Goal: Task Accomplishment & Management: Use online tool/utility

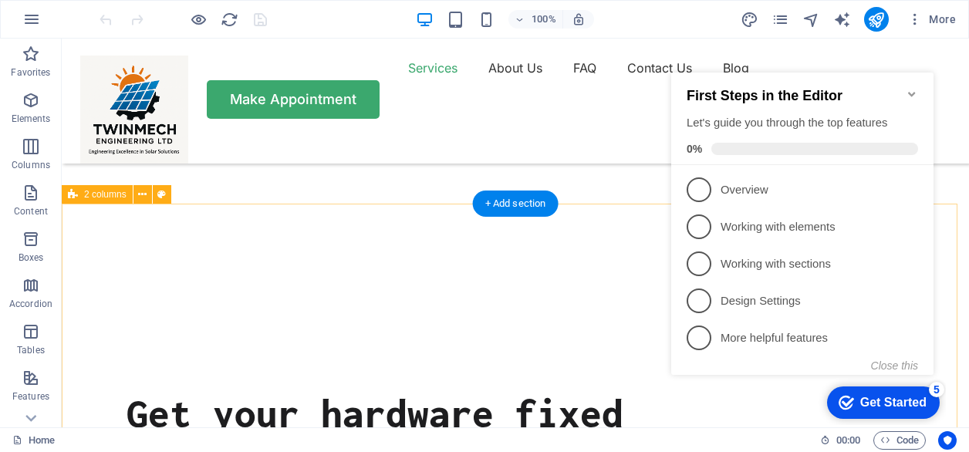
scroll to position [386, 0]
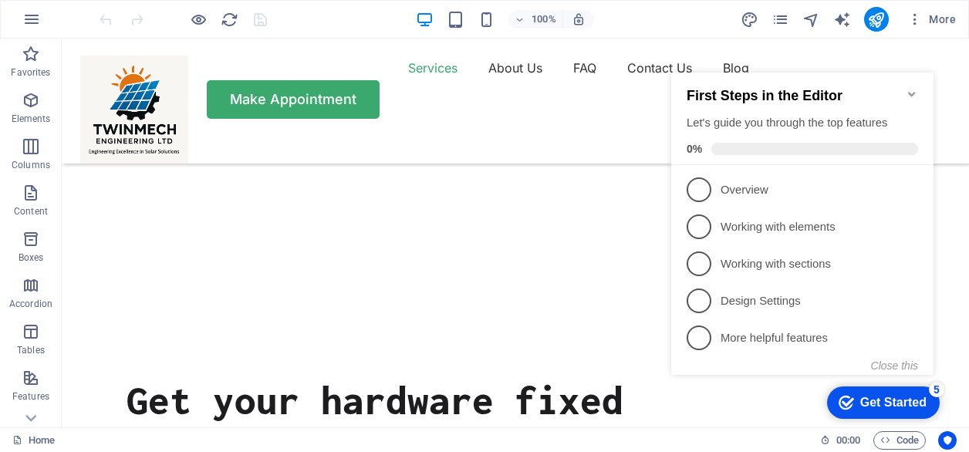
click at [910, 88] on icon "Minimize checklist" at bounding box center [911, 94] width 12 height 12
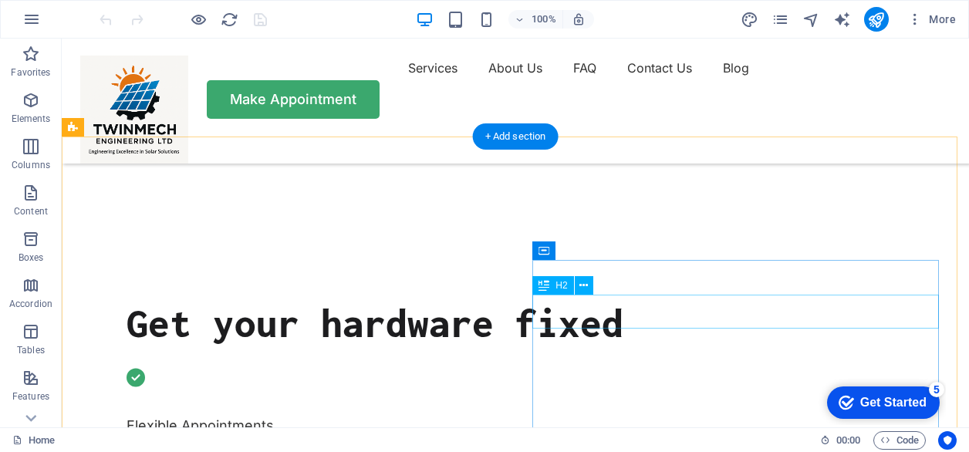
scroll to position [0, 0]
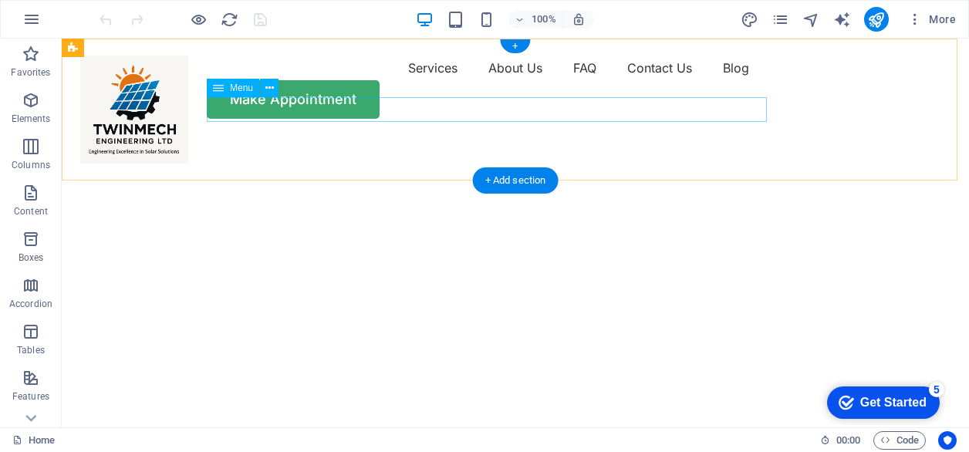
click at [552, 80] on nav "Services About Us FAQ Contact Us Blog" at bounding box center [515, 68] width 870 height 25
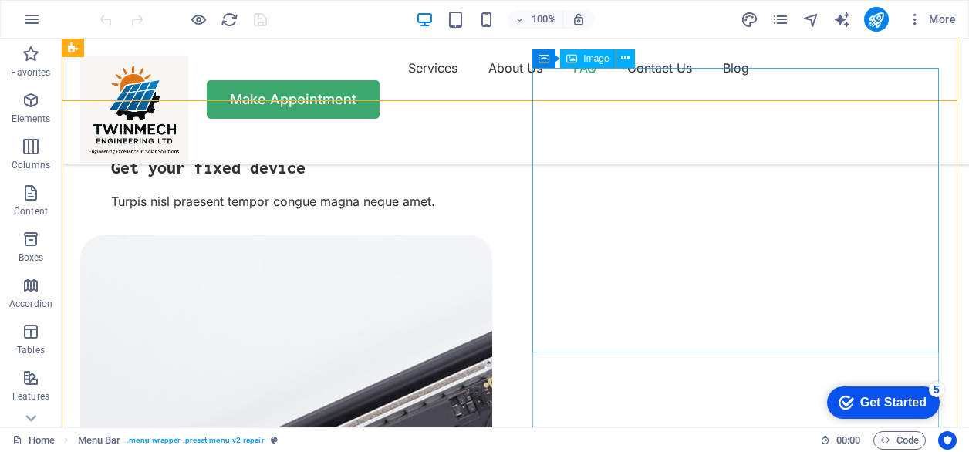
scroll to position [2854, 0]
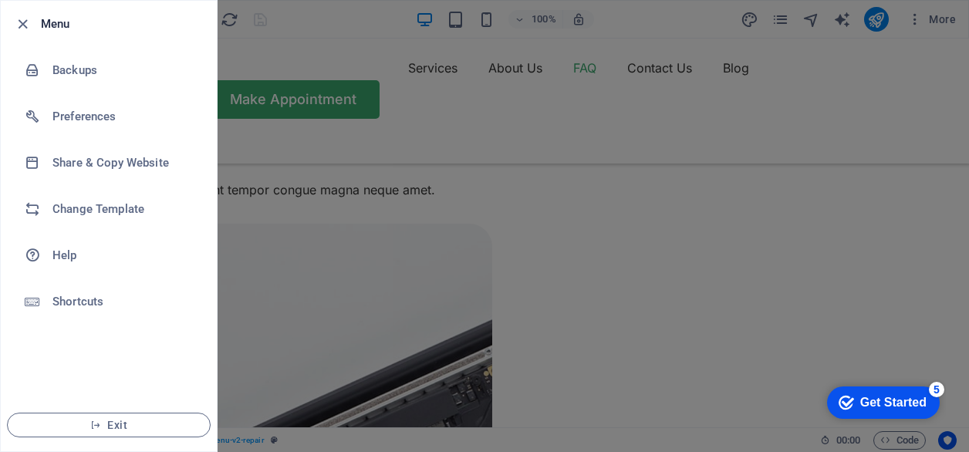
click at [448, 157] on div at bounding box center [484, 226] width 969 height 452
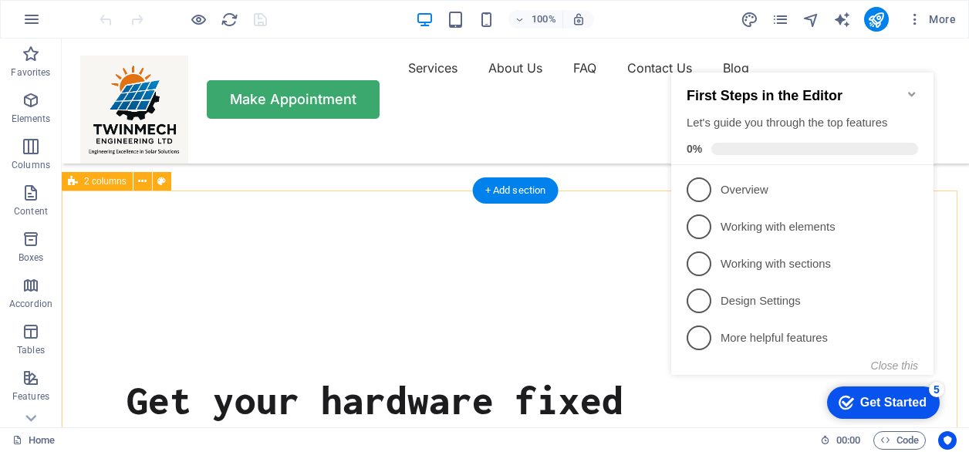
scroll to position [463, 0]
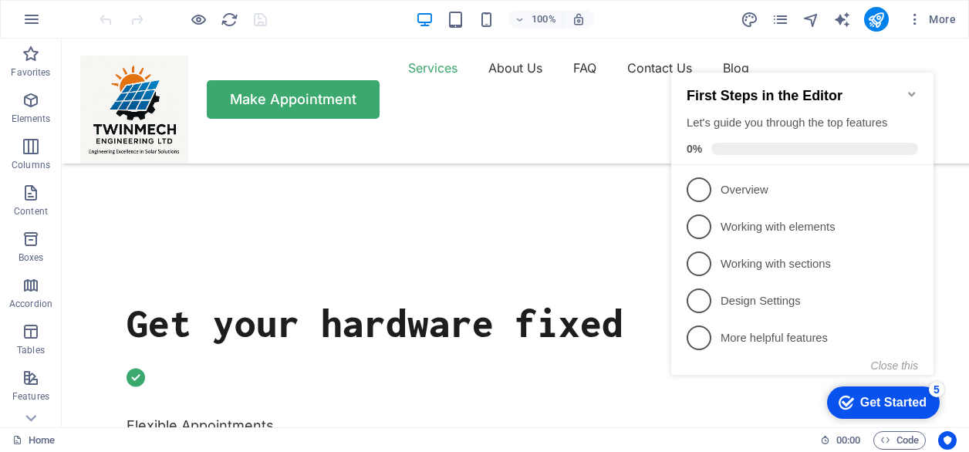
click at [915, 91] on icon "Minimize checklist" at bounding box center [911, 94] width 12 height 12
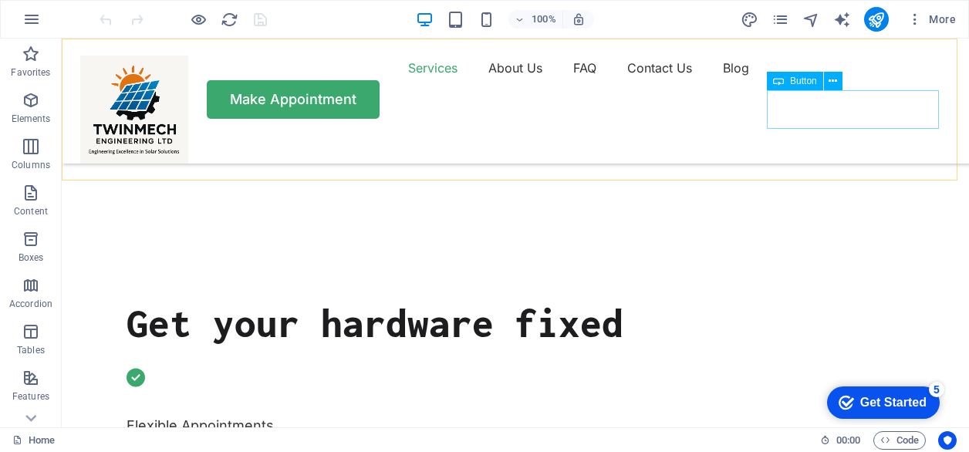
click at [869, 116] on div "Make Appointment" at bounding box center [515, 99] width 870 height 39
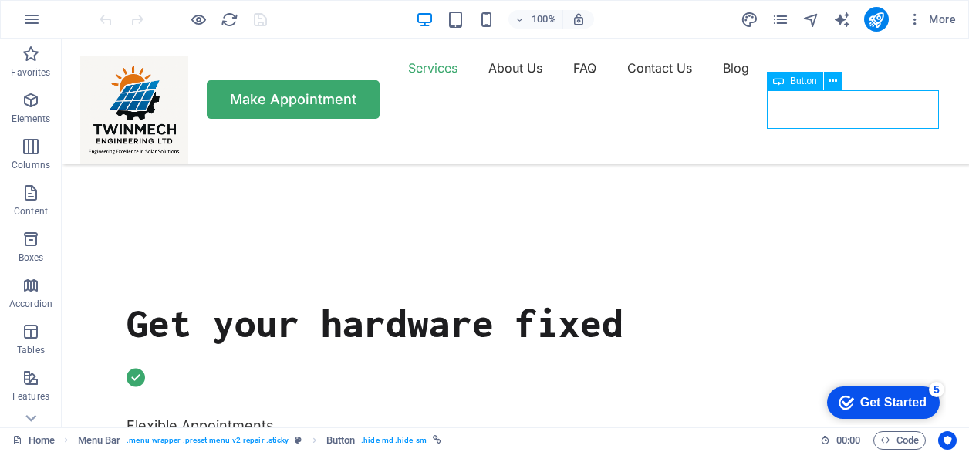
click at [821, 112] on div "Make Appointment" at bounding box center [515, 99] width 870 height 39
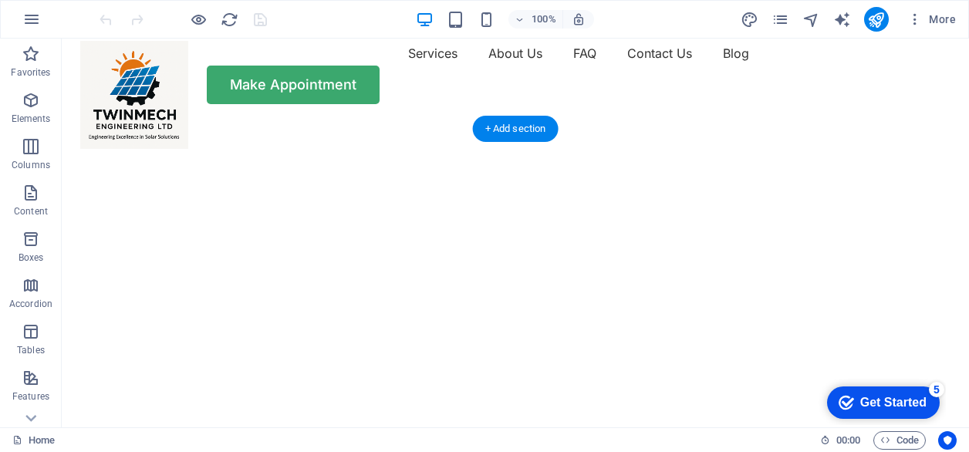
scroll to position [0, 0]
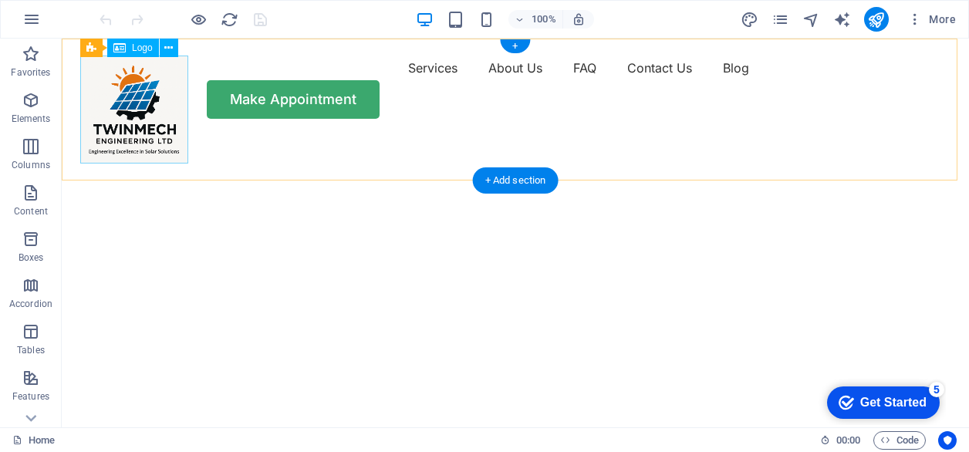
click at [167, 123] on div at bounding box center [134, 110] width 108 height 108
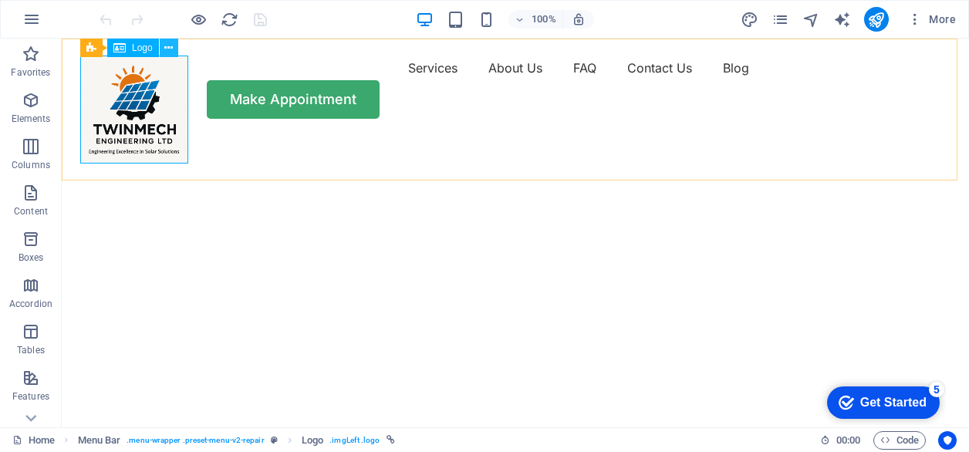
click at [170, 52] on icon at bounding box center [168, 48] width 8 height 16
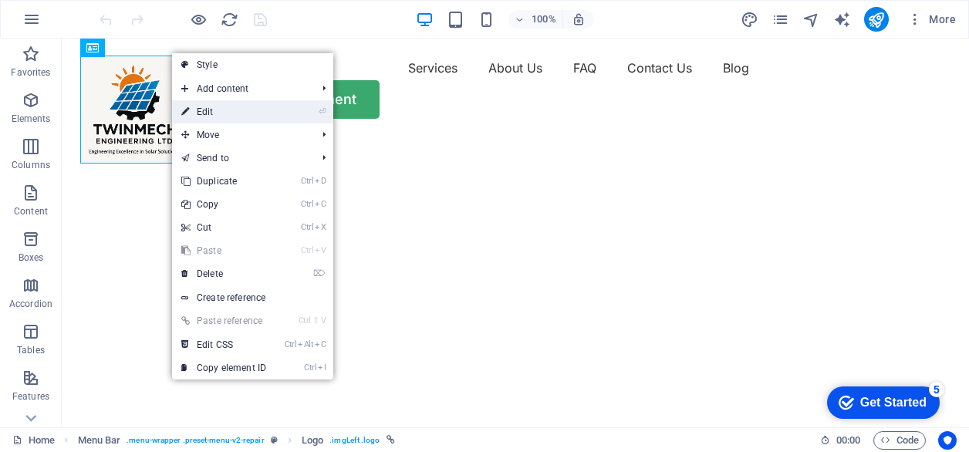
select select "px"
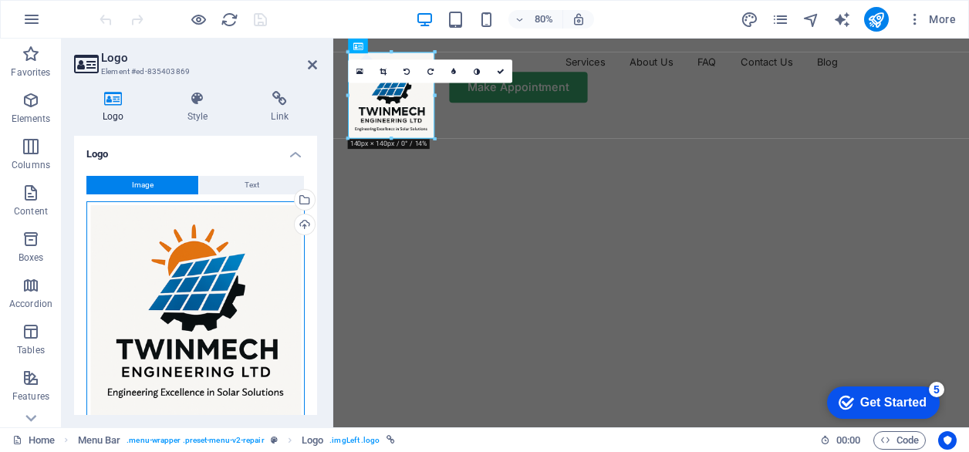
click at [153, 293] on div "Drag files here, click to choose files or select files from Files or our free s…" at bounding box center [195, 310] width 218 height 218
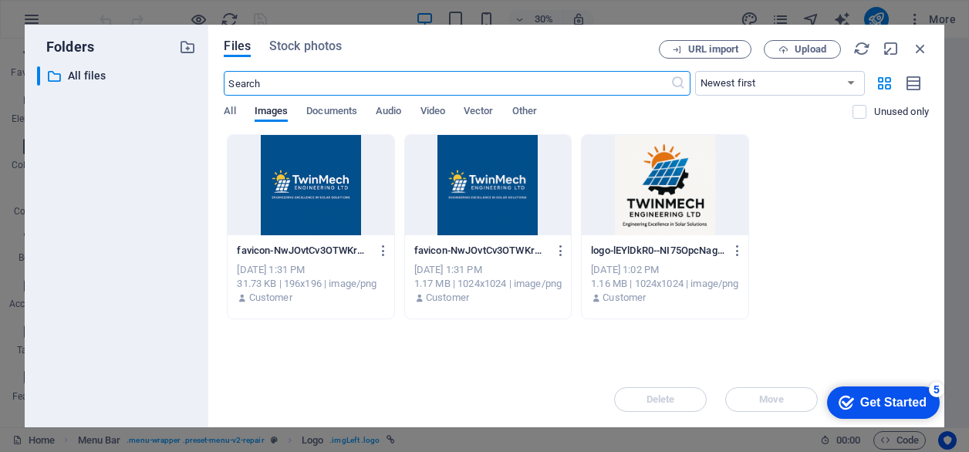
click at [238, 113] on div "All Images Documents Audio Video Vector Other" at bounding box center [538, 119] width 629 height 29
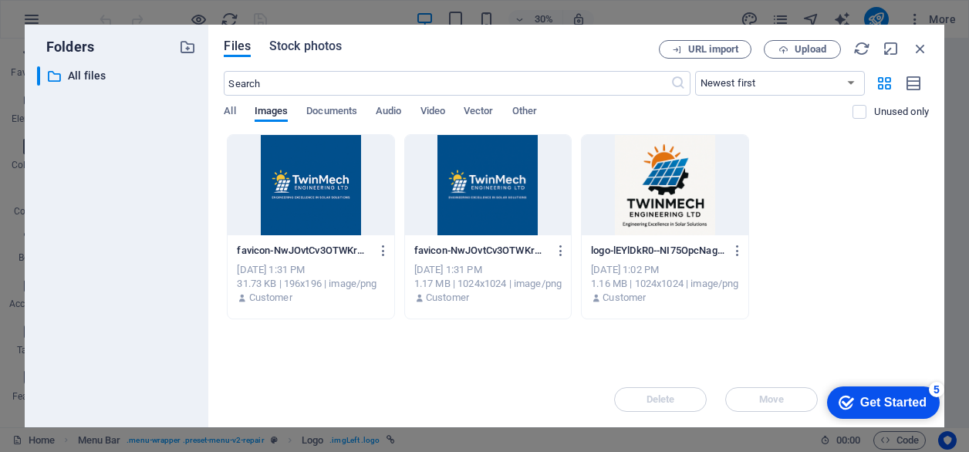
click at [290, 47] on span "Stock photos" at bounding box center [305, 46] width 72 height 19
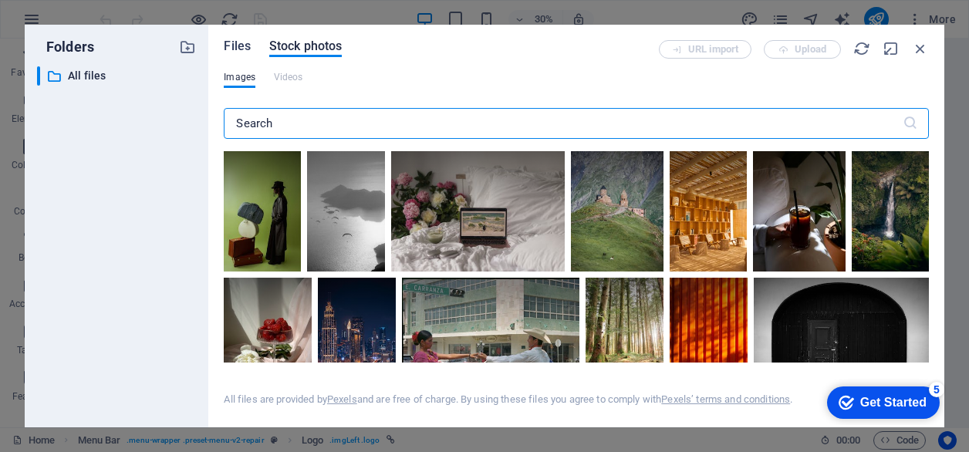
click at [242, 50] on span "Files" at bounding box center [237, 46] width 27 height 19
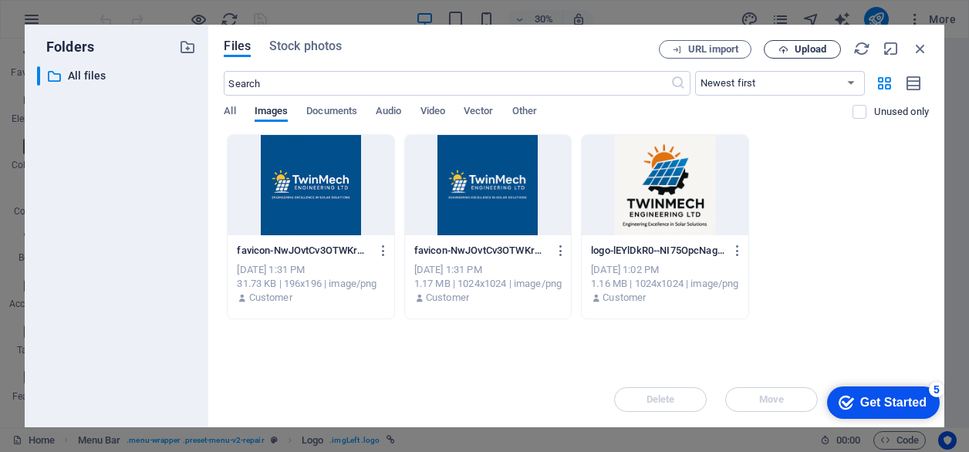
click at [789, 46] on span "Upload" at bounding box center [801, 50] width 63 height 10
click at [926, 49] on icon "button" at bounding box center [920, 48] width 17 height 17
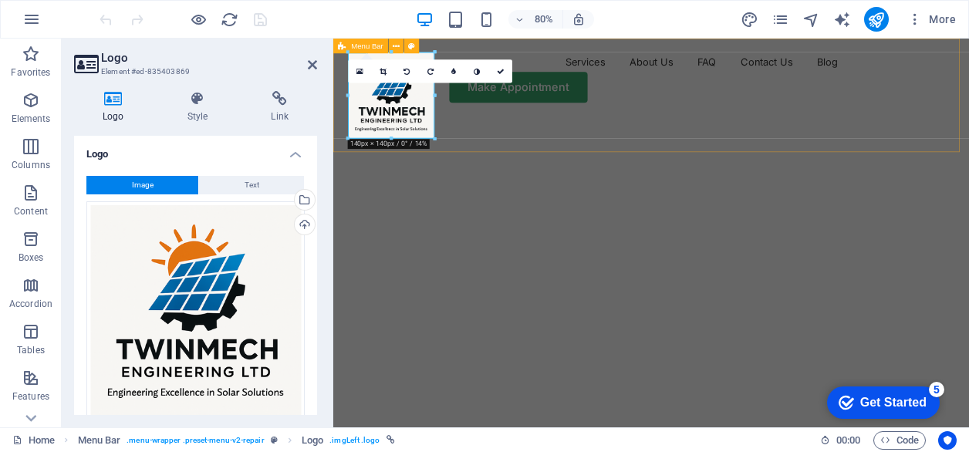
click at [618, 136] on div "Services About Us FAQ Contact Us Blog Make Appointment" at bounding box center [730, 87] width 794 height 97
